Goal: Check status: Check status

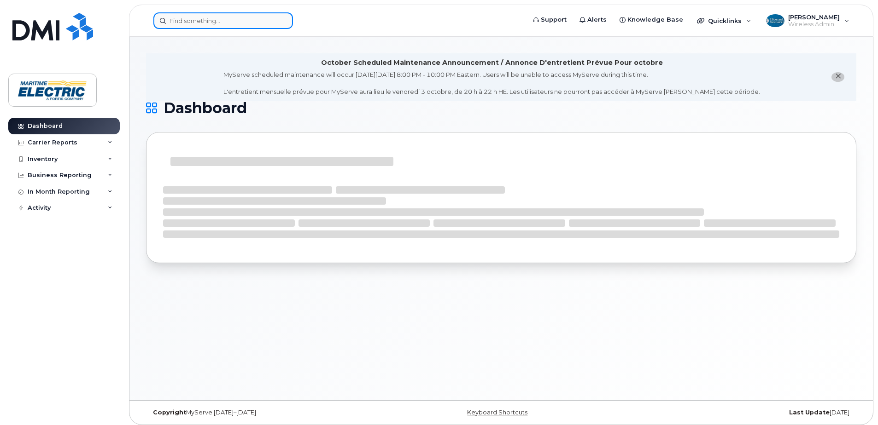
click at [238, 27] on input at bounding box center [223, 20] width 140 height 17
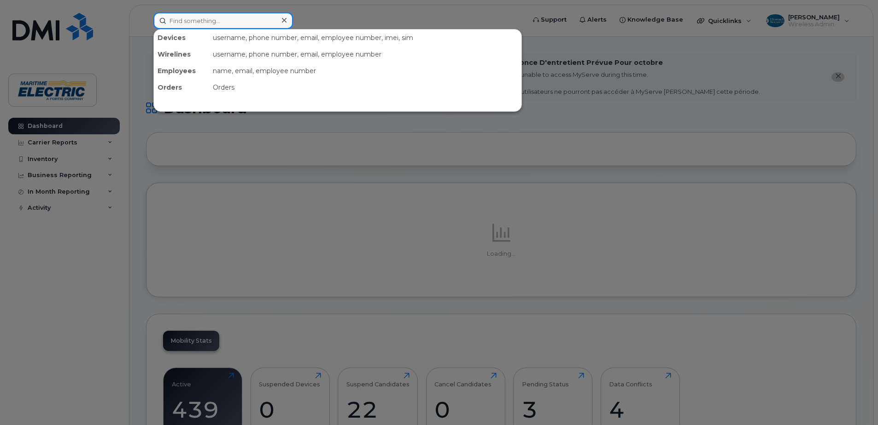
click at [237, 22] on input at bounding box center [223, 20] width 140 height 17
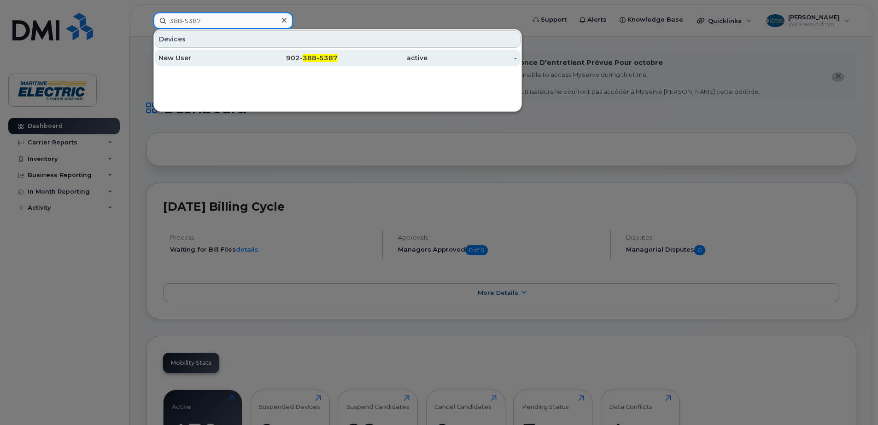
type input "388-5387"
click at [293, 59] on div "[PHONE_NUMBER]" at bounding box center [293, 57] width 90 height 9
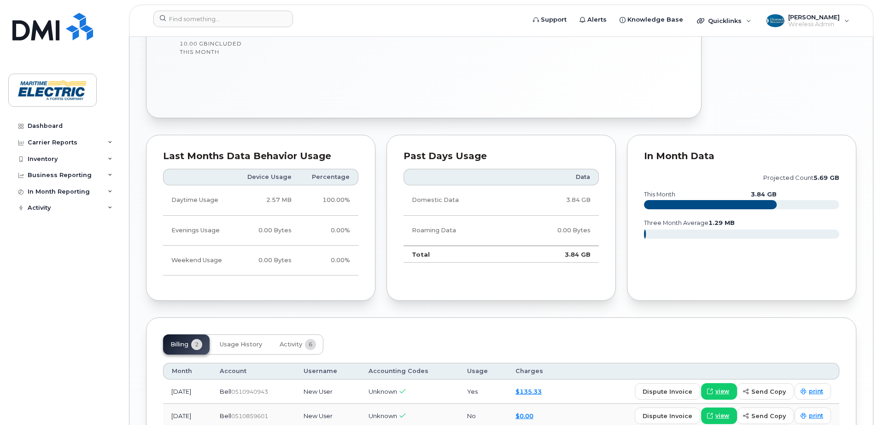
scroll to position [550, 0]
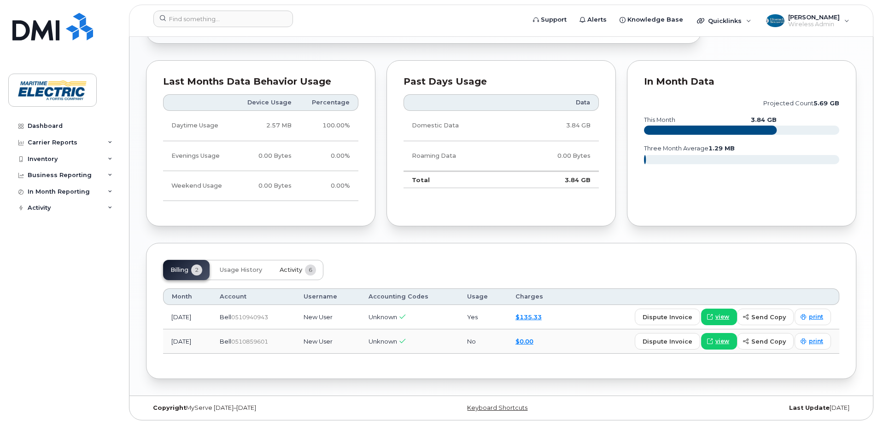
click at [317, 271] on button "Activity 6" at bounding box center [297, 270] width 51 height 20
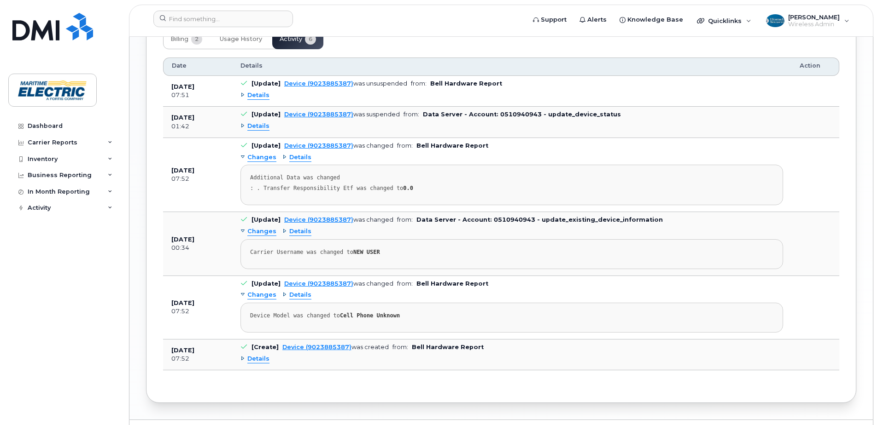
scroll to position [759, 0]
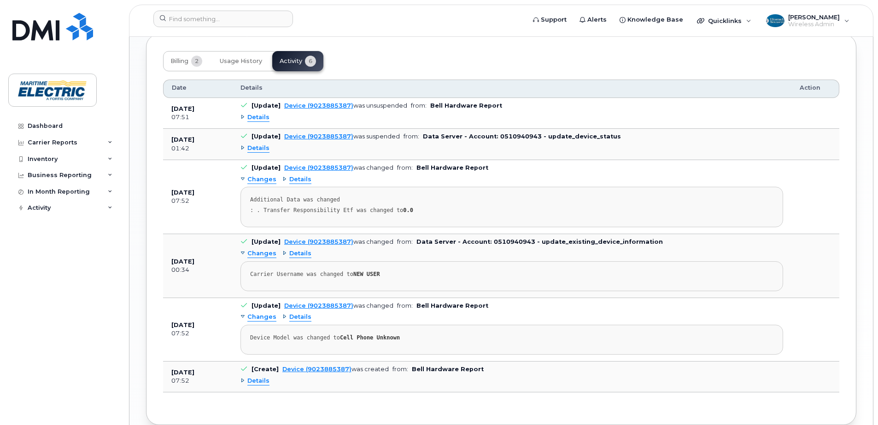
click at [249, 379] on span "Details" at bounding box center [258, 381] width 22 height 9
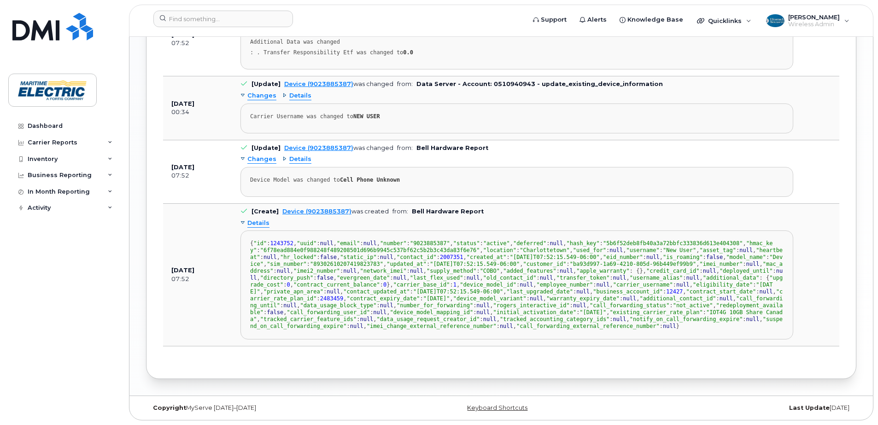
scroll to position [0, 0]
click at [208, 20] on input at bounding box center [223, 19] width 140 height 17
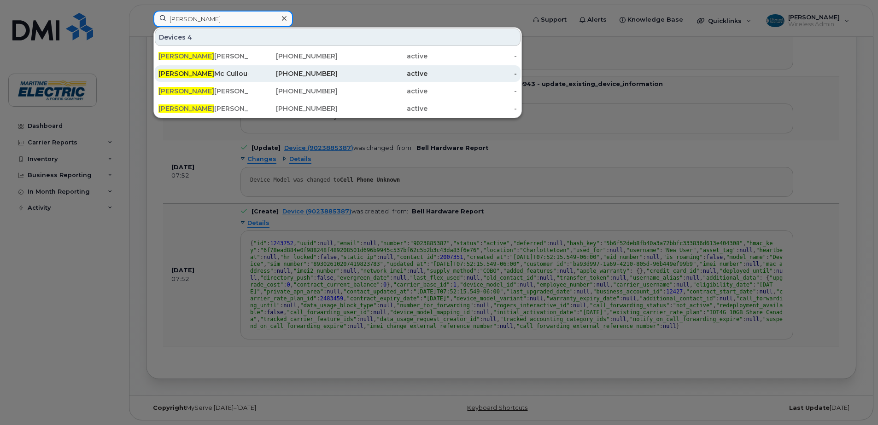
type input "michelle"
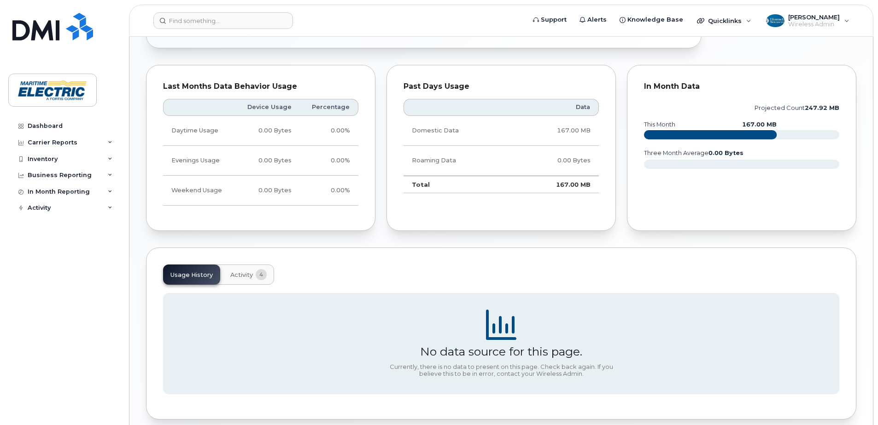
scroll to position [485, 0]
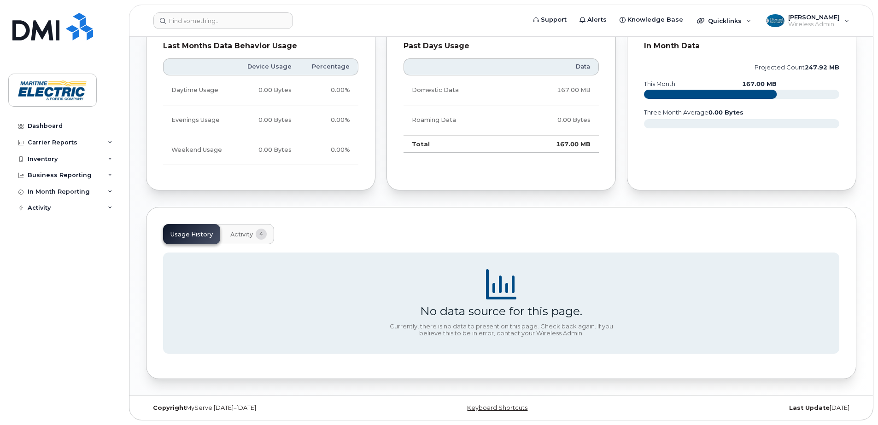
click at [256, 239] on button "Activity 4" at bounding box center [248, 234] width 51 height 20
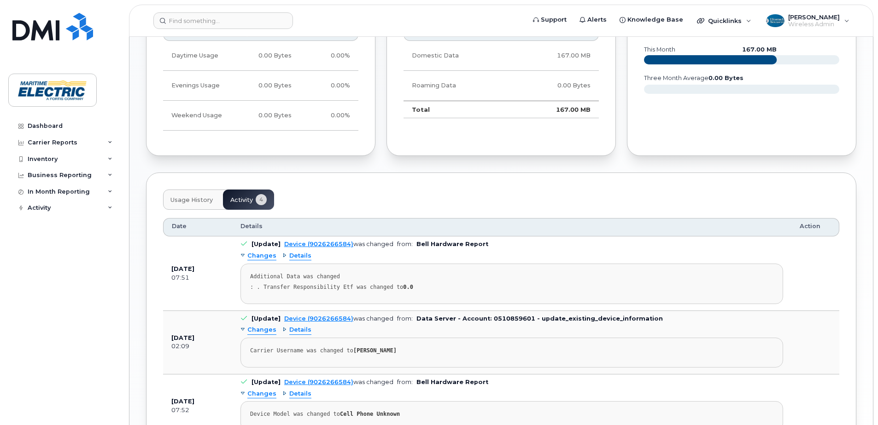
scroll to position [623, 0]
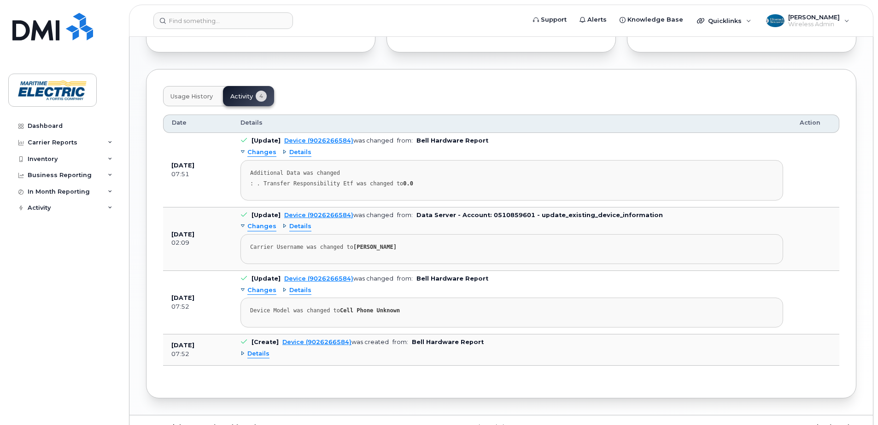
click at [259, 358] on span "Details" at bounding box center [258, 354] width 22 height 9
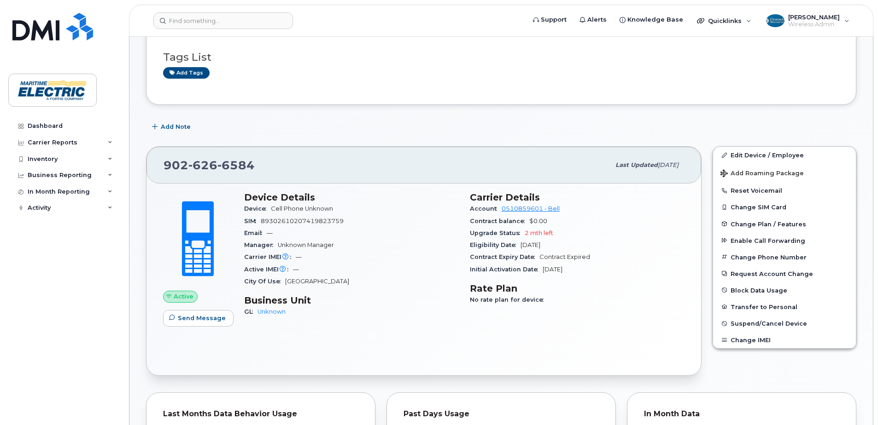
scroll to position [0, 0]
